Goal: Task Accomplishment & Management: Use online tool/utility

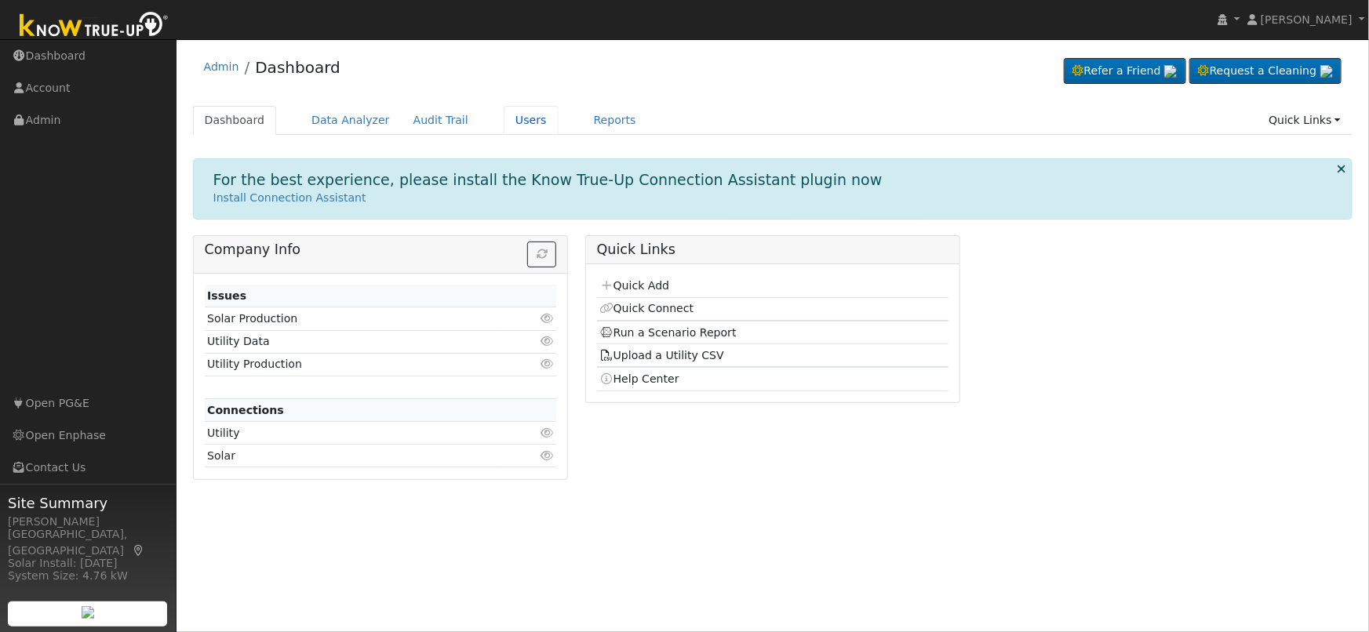
click at [507, 115] on link "Users" at bounding box center [531, 120] width 55 height 29
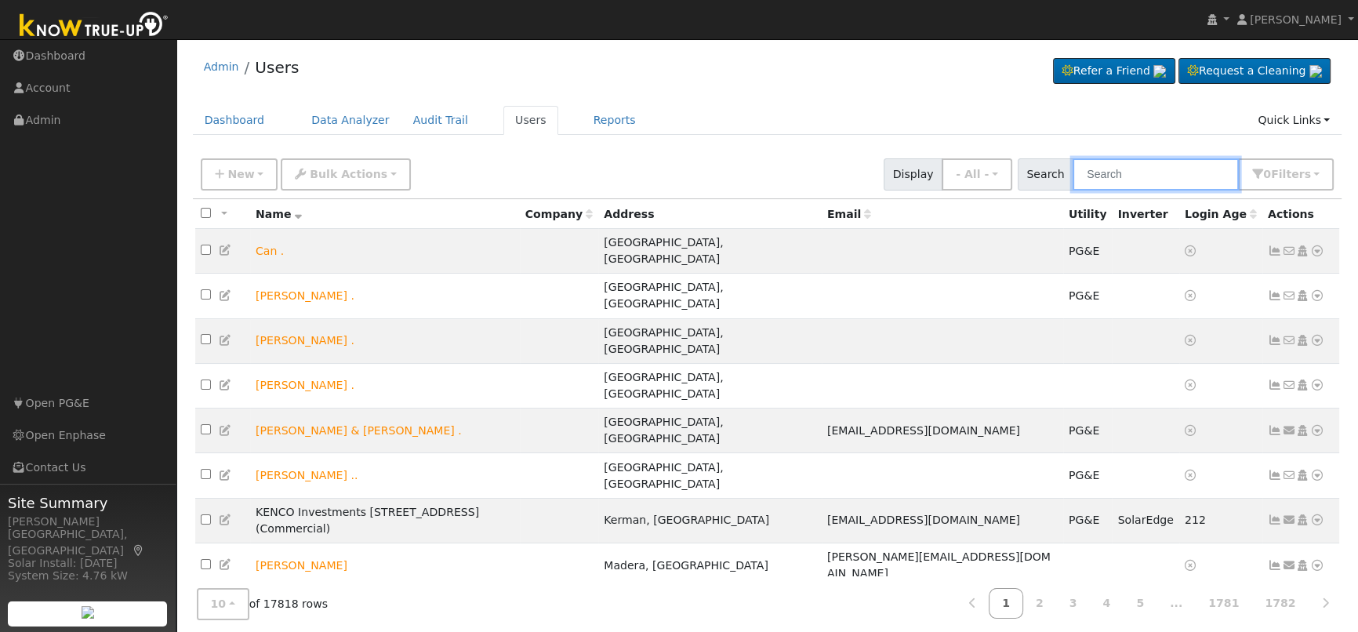
click at [1145, 172] on input "text" at bounding box center [1156, 174] width 166 height 32
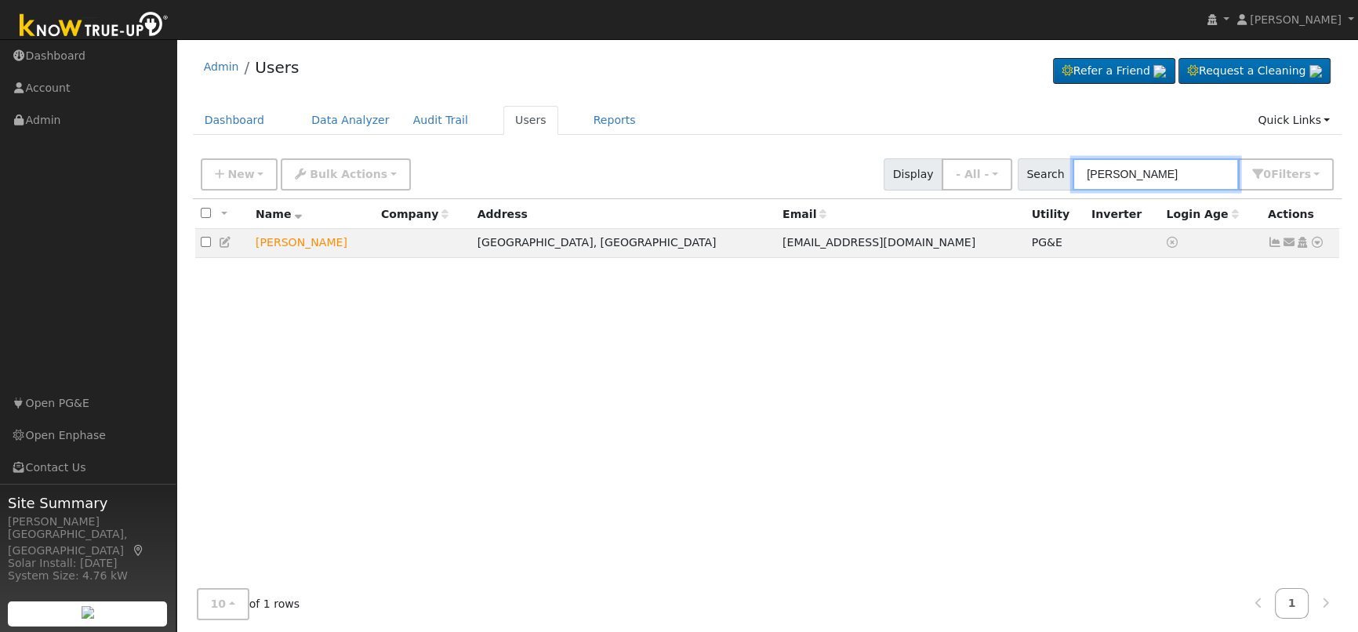
type input "[PERSON_NAME]"
click at [1318, 245] on icon at bounding box center [1318, 242] width 14 height 11
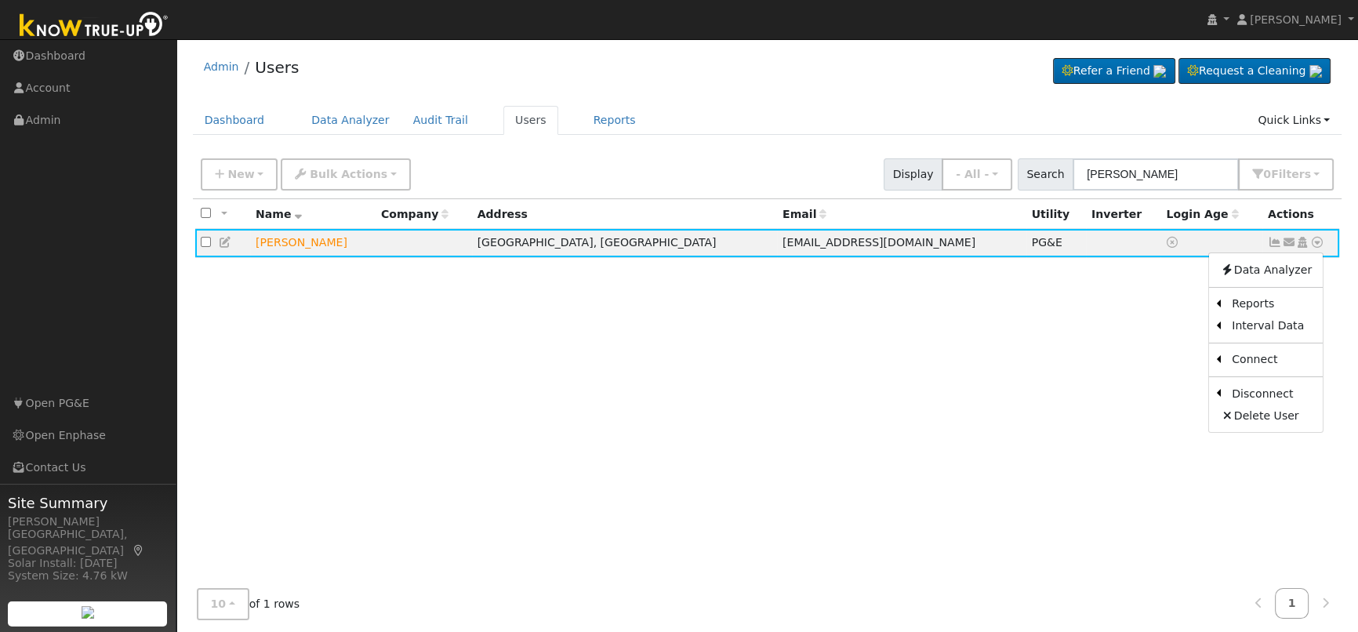
click at [0, 0] on link "Scenario" at bounding box center [0, 0] width 0 height 0
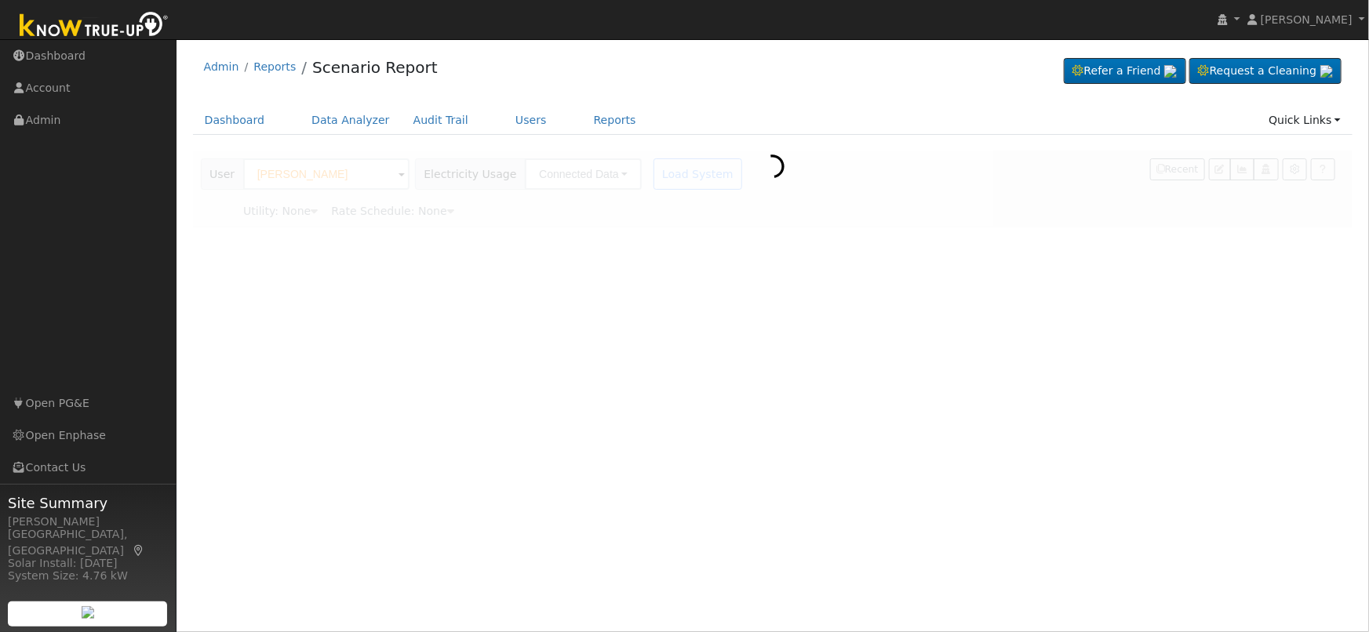
type input "Pacific Gas & Electric"
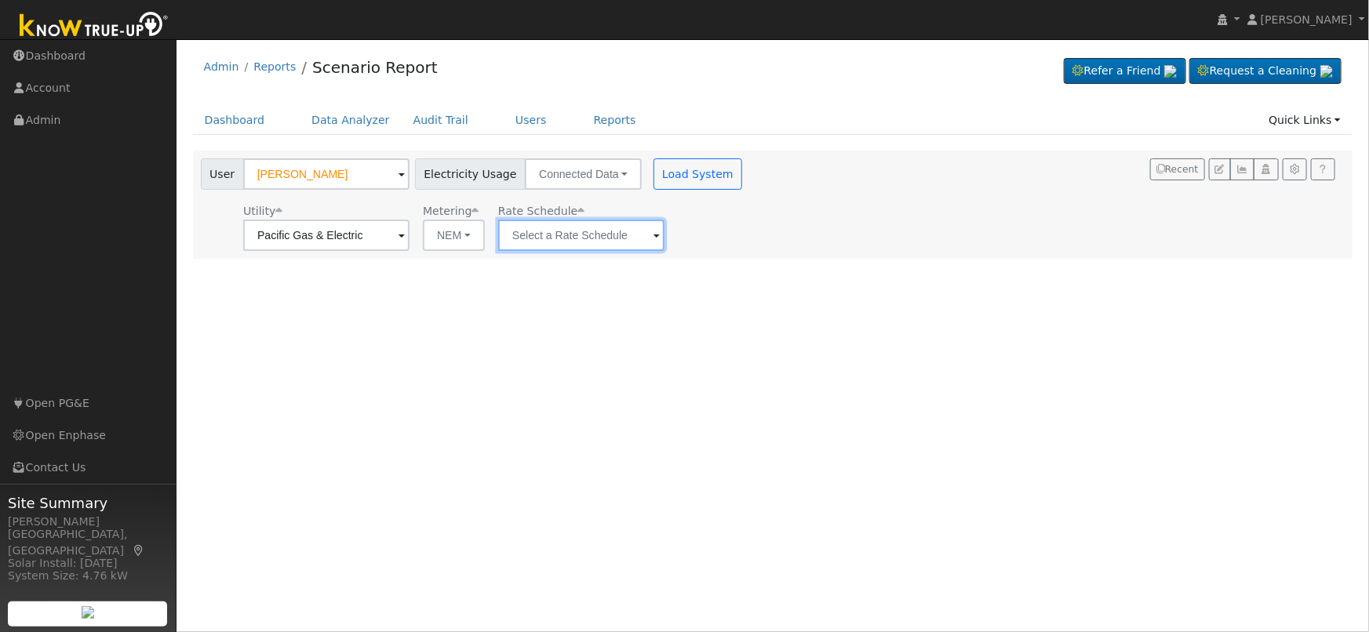
click at [409, 243] on input "text" at bounding box center [326, 235] width 166 height 31
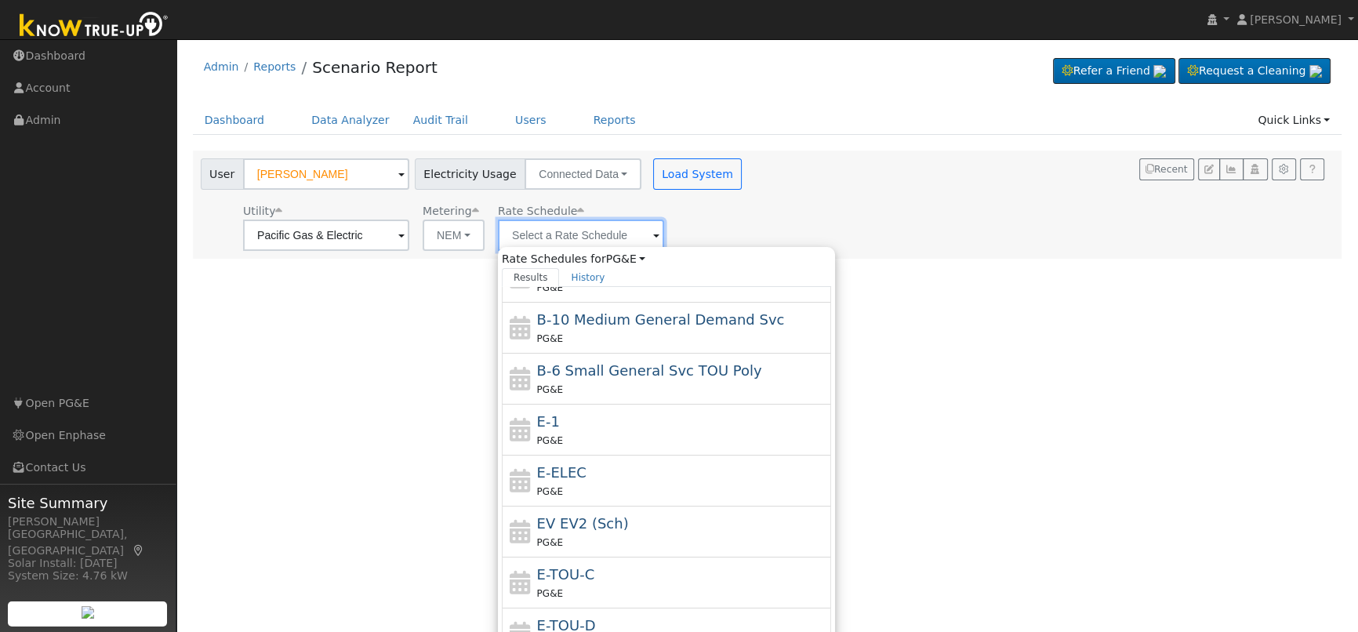
scroll to position [142, 0]
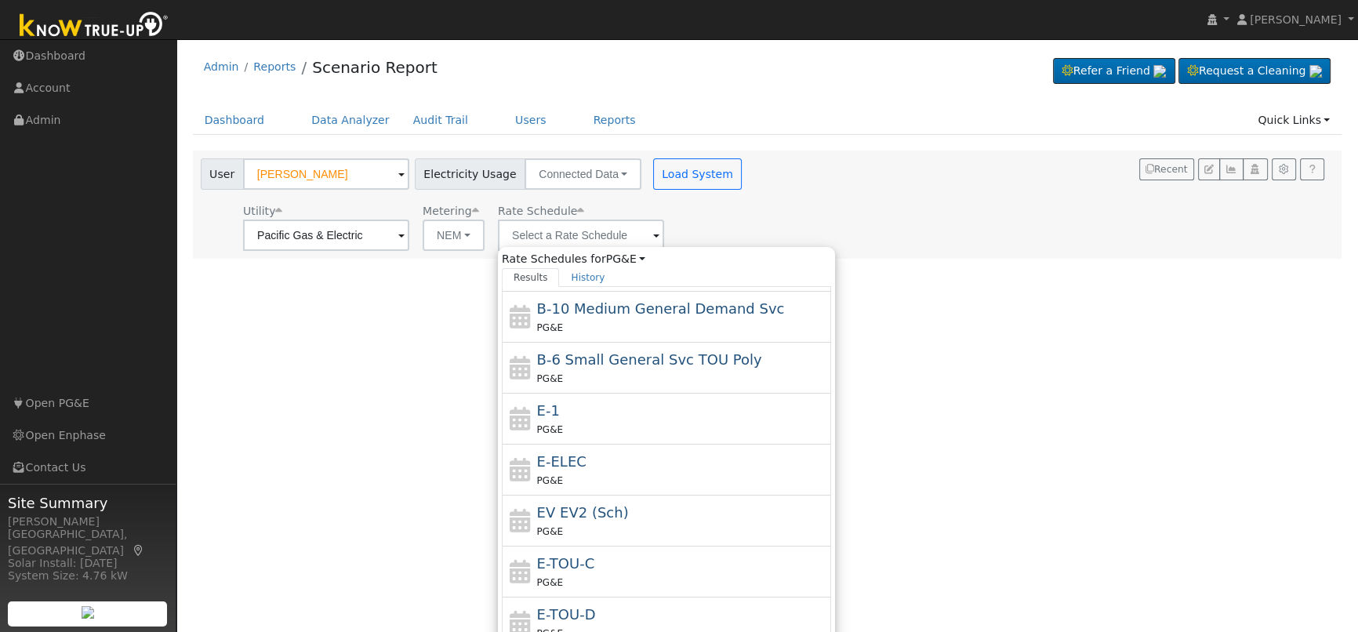
click at [606, 465] on div "E-ELEC PG&E" at bounding box center [682, 470] width 291 height 38
type input "E-ELEC"
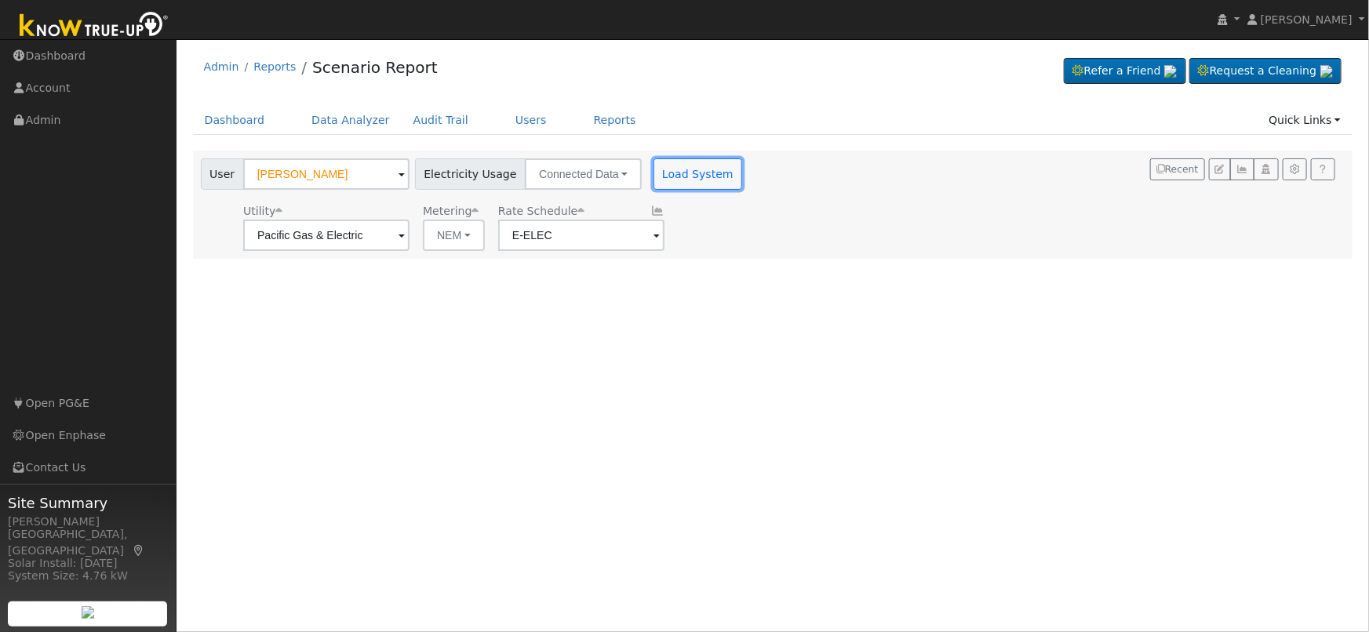
click at [685, 169] on button "Load System" at bounding box center [697, 173] width 89 height 31
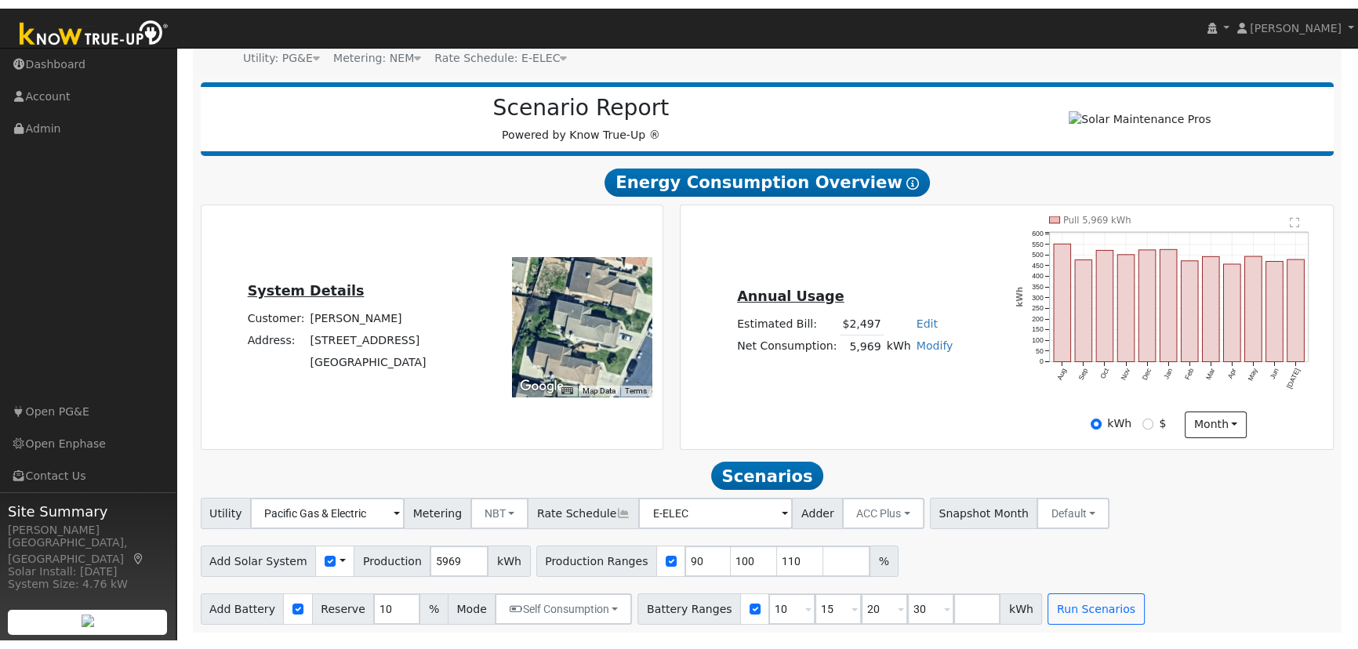
scroll to position [150, 0]
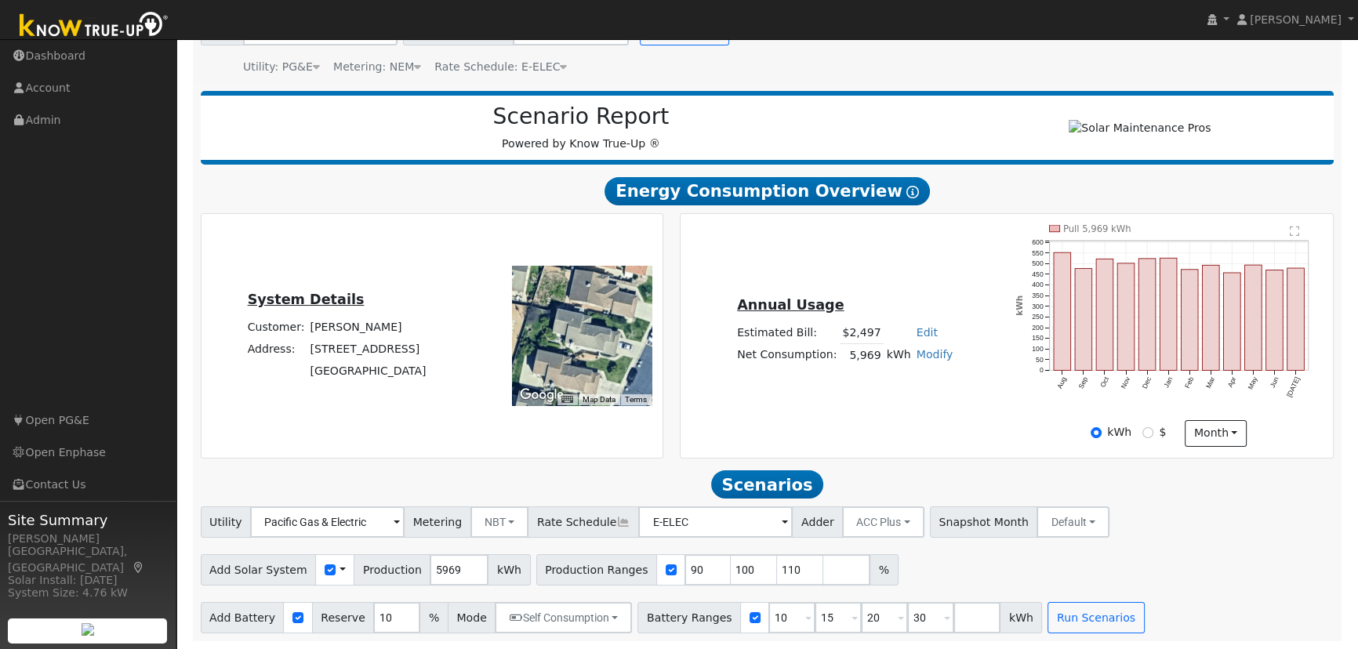
click at [925, 351] on link "Modify" at bounding box center [935, 354] width 37 height 13
click at [889, 381] on link "Add Consumption" at bounding box center [876, 381] width 131 height 22
type input "5969"
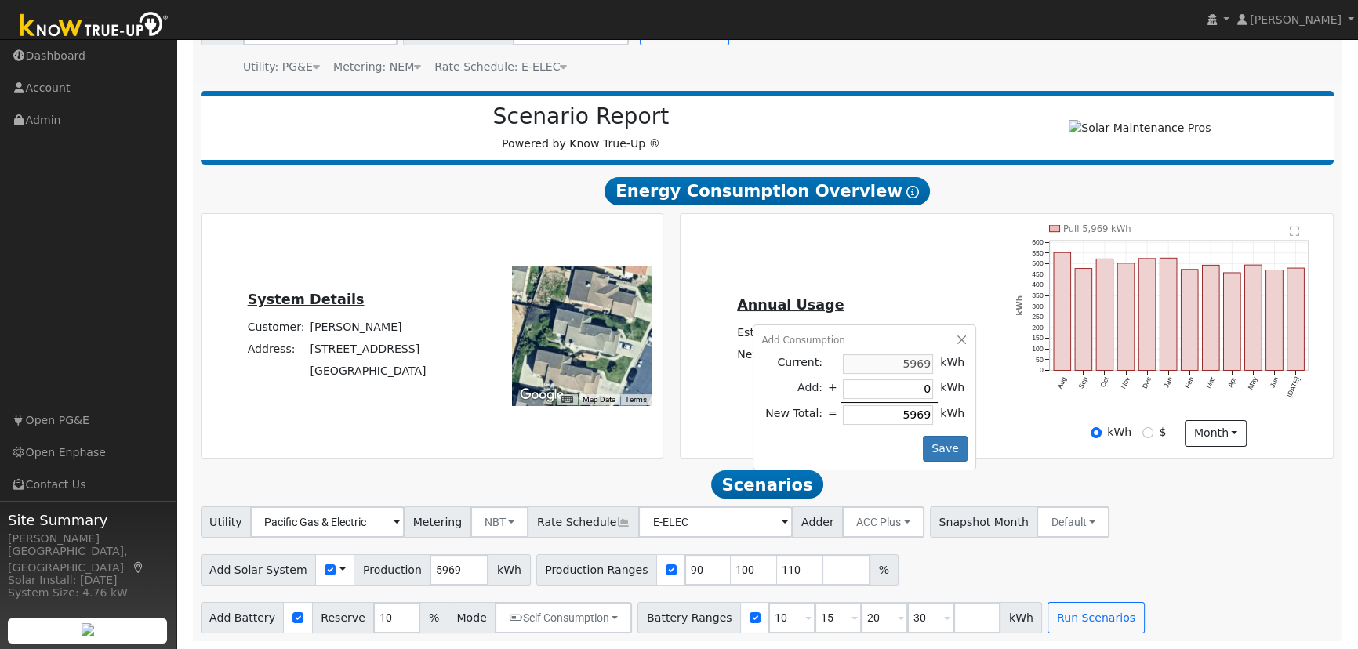
type input "3"
type input "5972"
type input "30"
type input "5999"
type input "300"
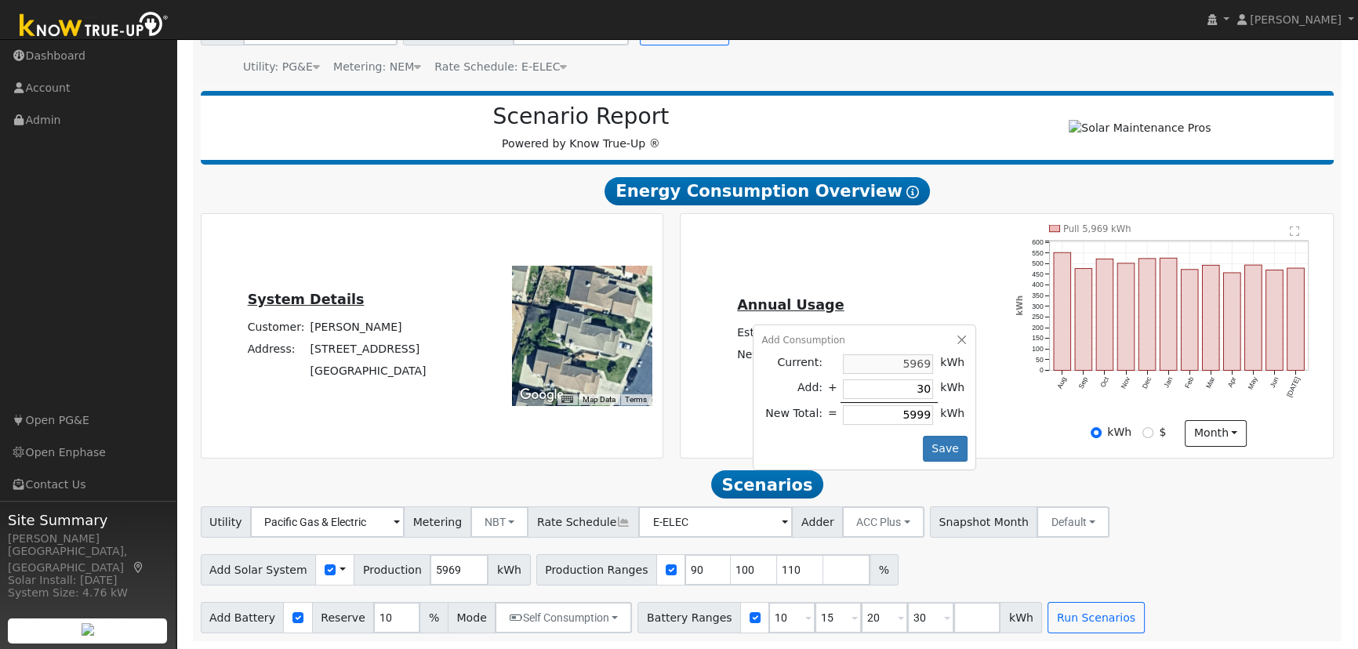
type input "6269"
type input "3000"
type input "8969"
type input "3000"
click at [939, 450] on button "Save" at bounding box center [945, 449] width 45 height 27
